Goal: Navigation & Orientation: Find specific page/section

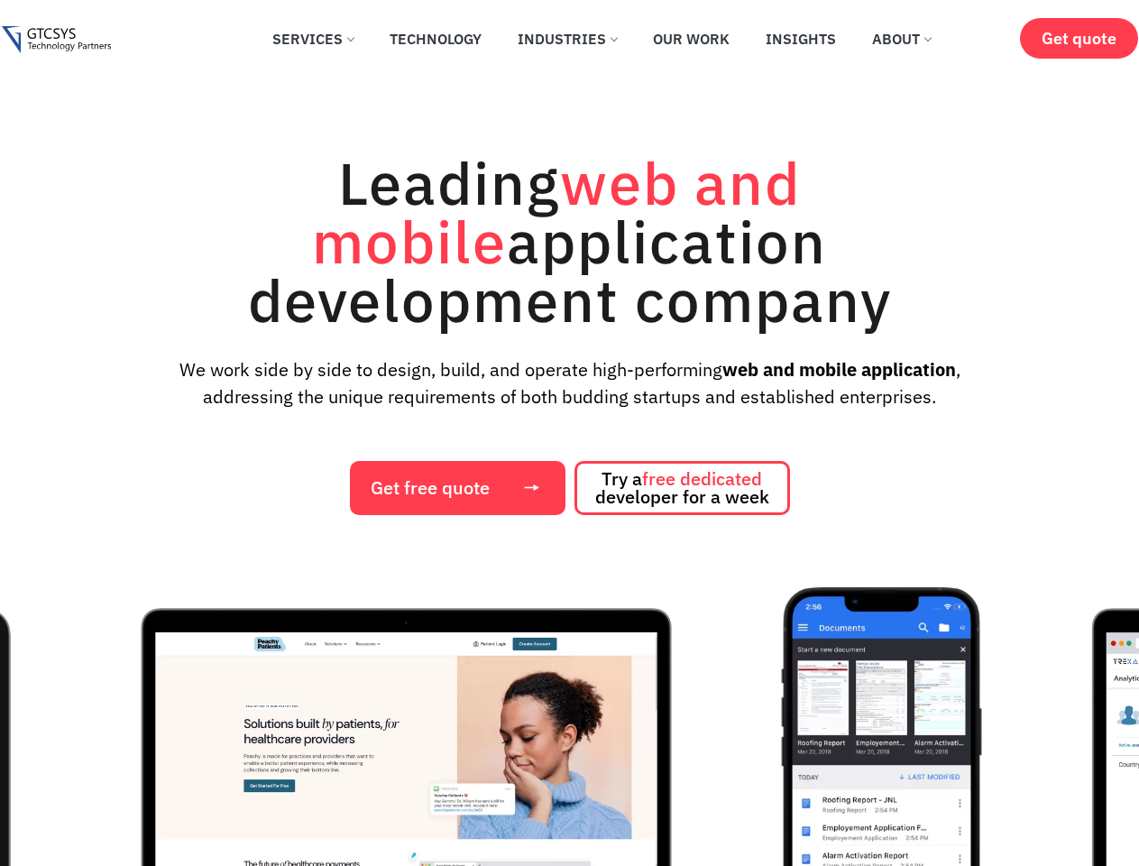
click at [569, 433] on div "Leading web and mobile application development company We work side by side to …" at bounding box center [569, 334] width 1103 height 362
click at [569, 726] on img "1 / 12" at bounding box center [406, 790] width 678 height 406
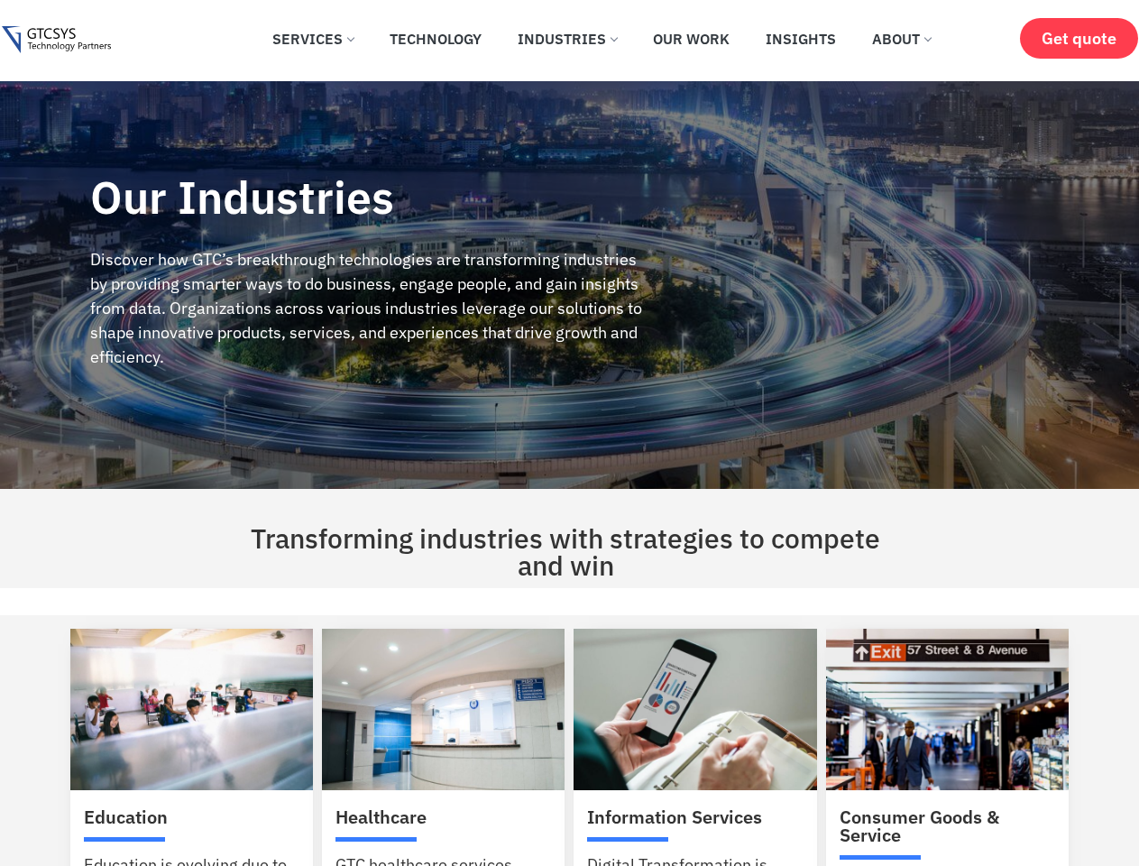
click at [569, 433] on div "Our Industries Discover how GTC’s breakthrough technologies are transforming in…" at bounding box center [367, 285] width 734 height 408
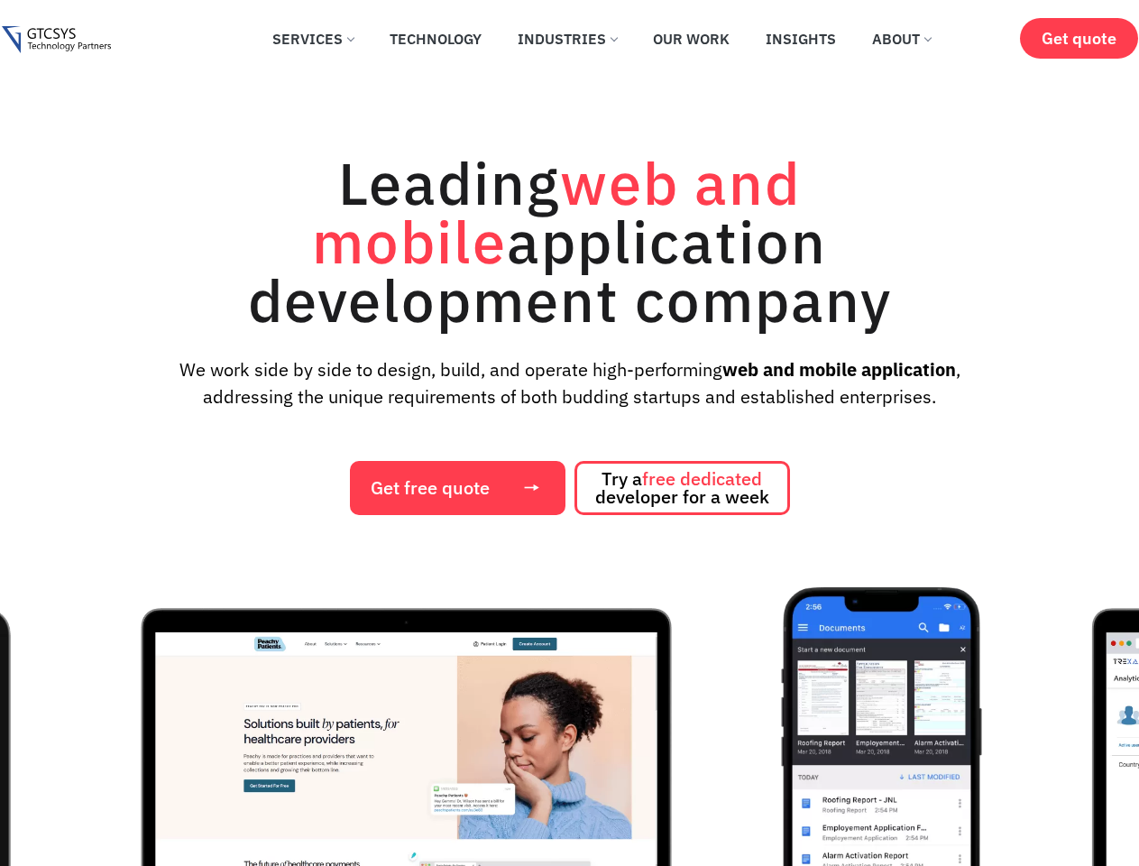
click at [569, 433] on div "Leading web and mobile application development company We work side by side to …" at bounding box center [569, 334] width 1103 height 362
click at [569, 726] on img "1 / 12" at bounding box center [406, 790] width 678 height 406
